Goal: Information Seeking & Learning: Find specific fact

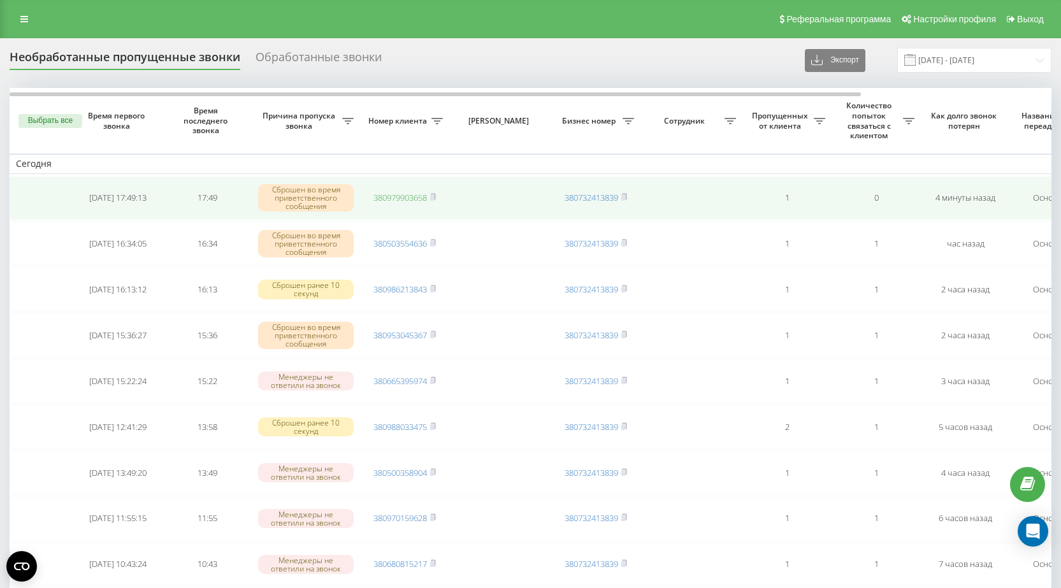
click at [394, 198] on link "380979903658" at bounding box center [400, 197] width 54 height 11
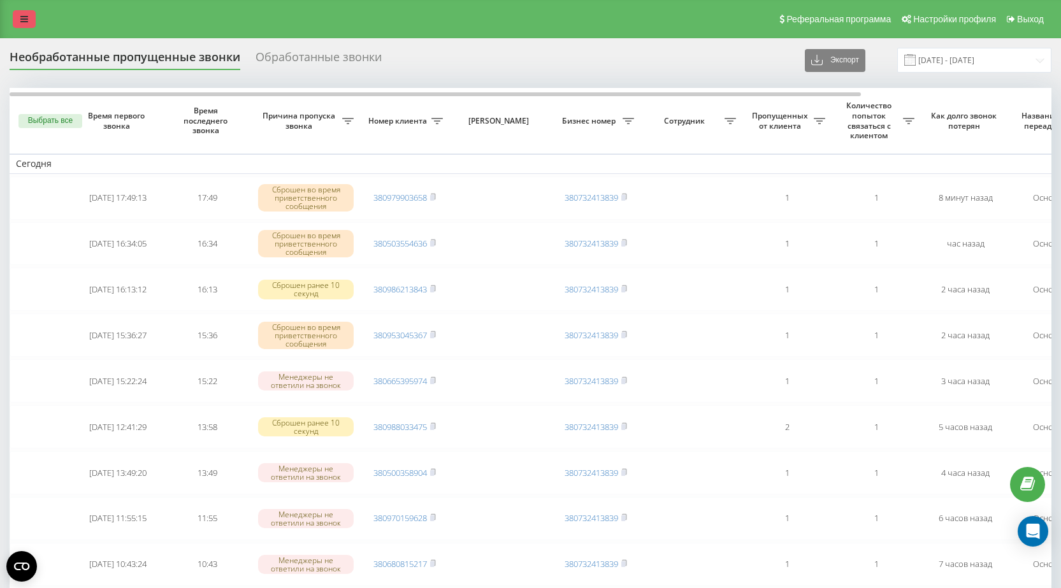
click at [27, 18] on icon at bounding box center [24, 19] width 8 height 9
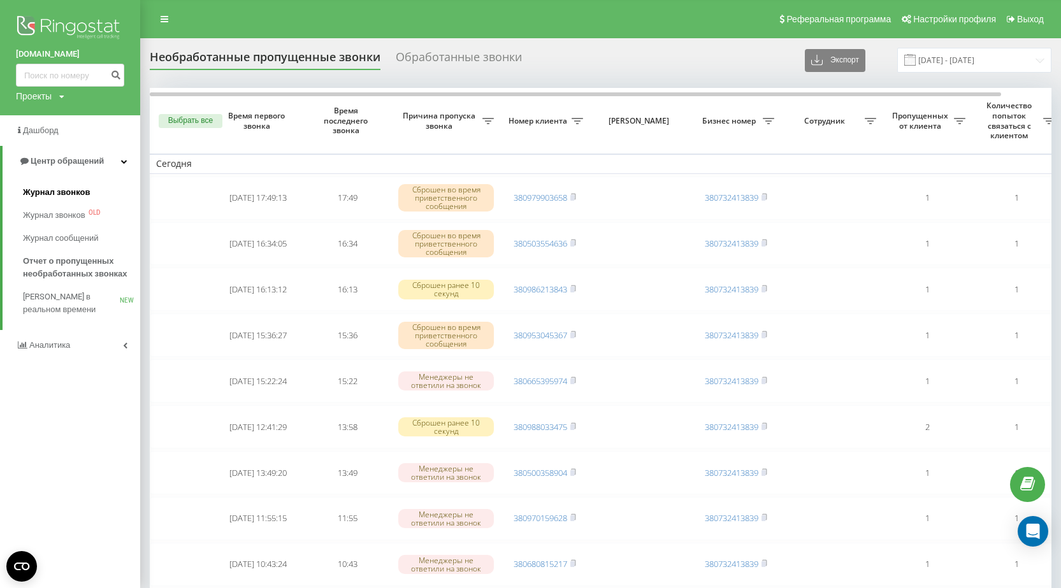
click at [46, 192] on span "Журнал звонков" at bounding box center [56, 192] width 67 height 13
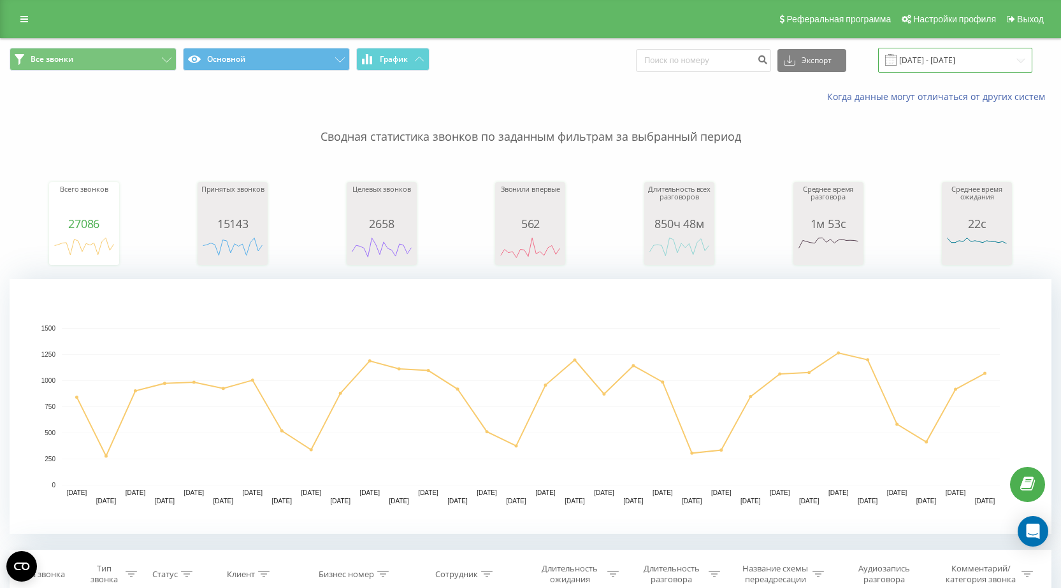
click at [947, 62] on input "[DATE] - [DATE]" at bounding box center [955, 60] width 154 height 25
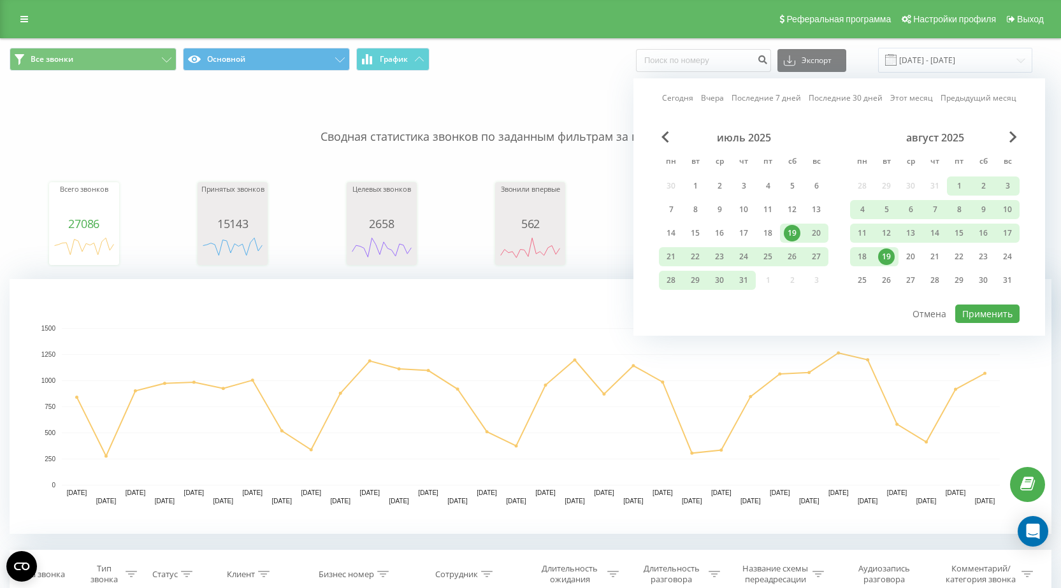
click at [891, 256] on div "19" at bounding box center [886, 256] width 17 height 17
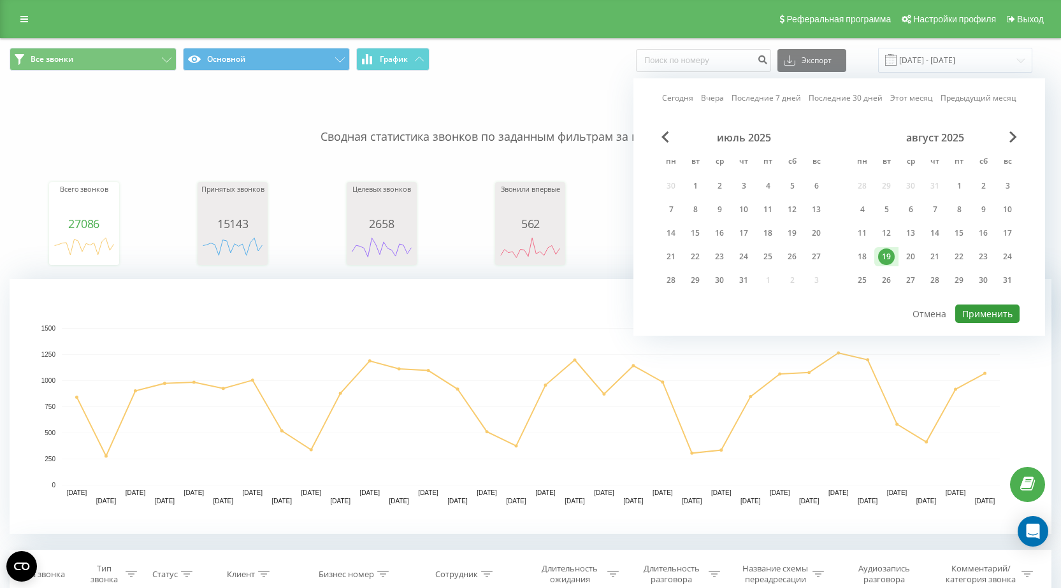
click at [992, 316] on button "Применить" at bounding box center [987, 313] width 64 height 18
type input "[DATE] - [DATE]"
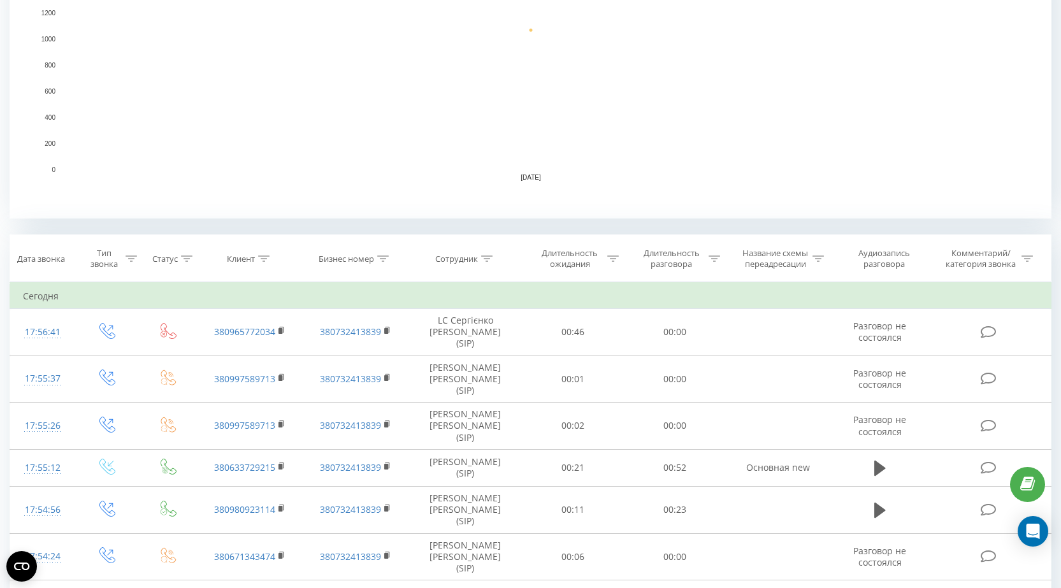
scroll to position [318, 0]
click at [484, 259] on div at bounding box center [486, 255] width 11 height 11
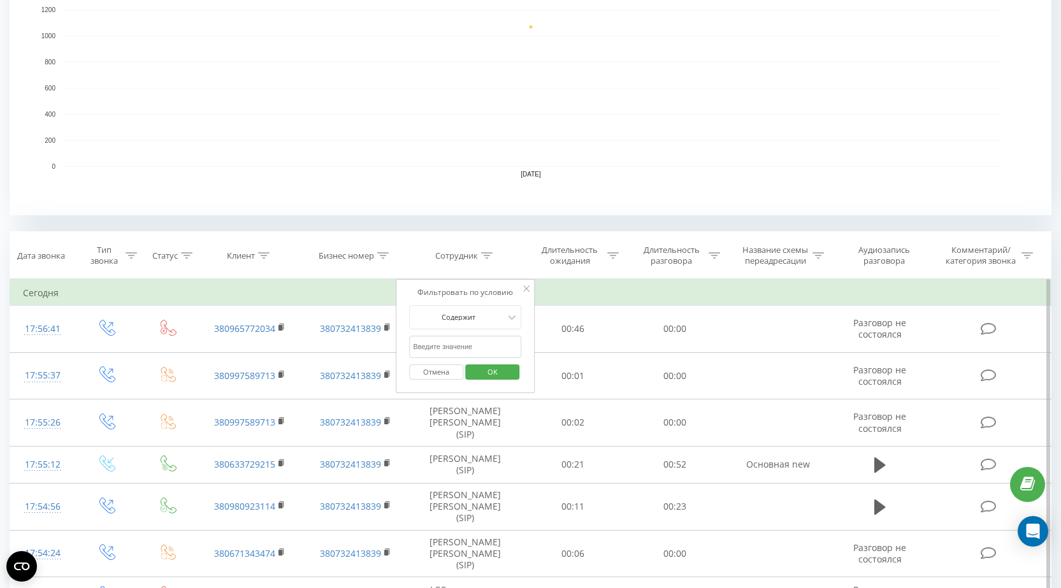
click at [453, 348] on input "text" at bounding box center [465, 347] width 112 height 22
type input "[PERSON_NAME]"
click at [496, 373] on span "OK" at bounding box center [493, 372] width 36 height 20
